Goal: Information Seeking & Learning: Learn about a topic

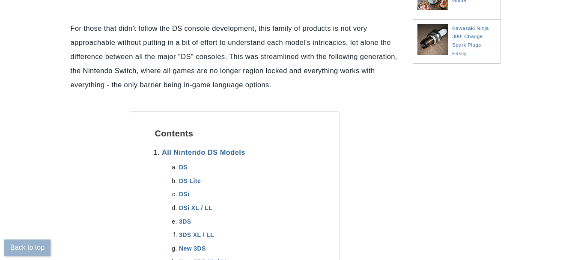
scroll to position [385, 0]
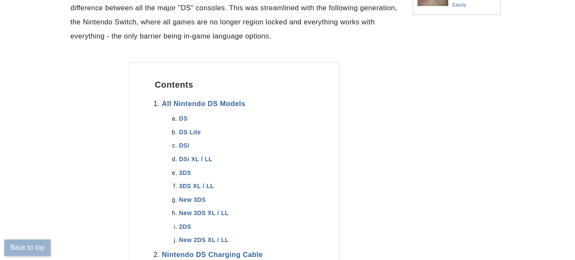
scroll to position [428, 0]
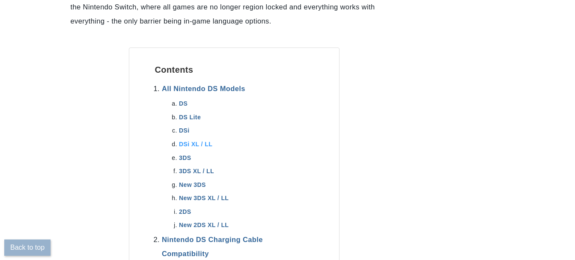
click at [201, 148] on link "DSi XL / LL" at bounding box center [195, 144] width 33 height 7
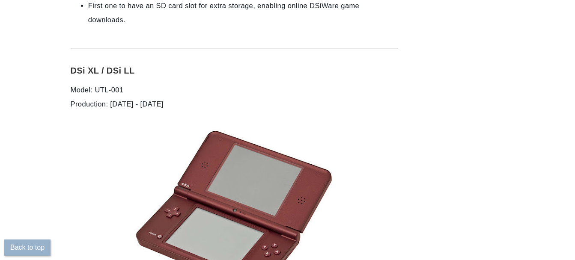
scroll to position [3314, 0]
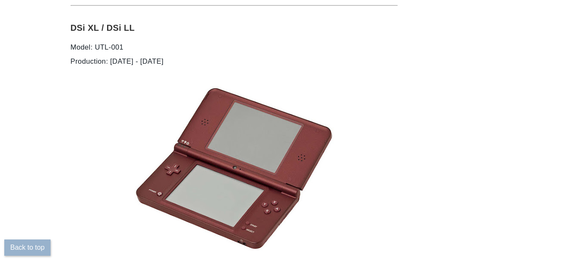
click at [245, 113] on img at bounding box center [233, 169] width 205 height 172
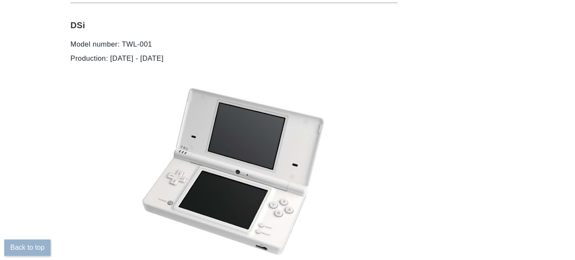
scroll to position [2767, 0]
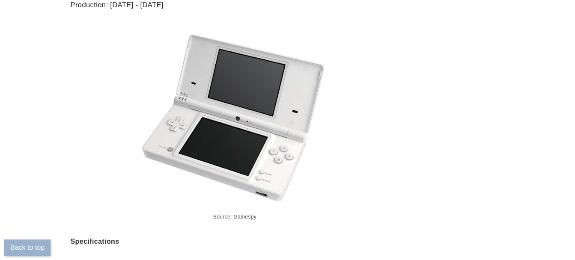
click at [259, 111] on img at bounding box center [233, 116] width 205 height 180
